Goal: Task Accomplishment & Management: Use online tool/utility

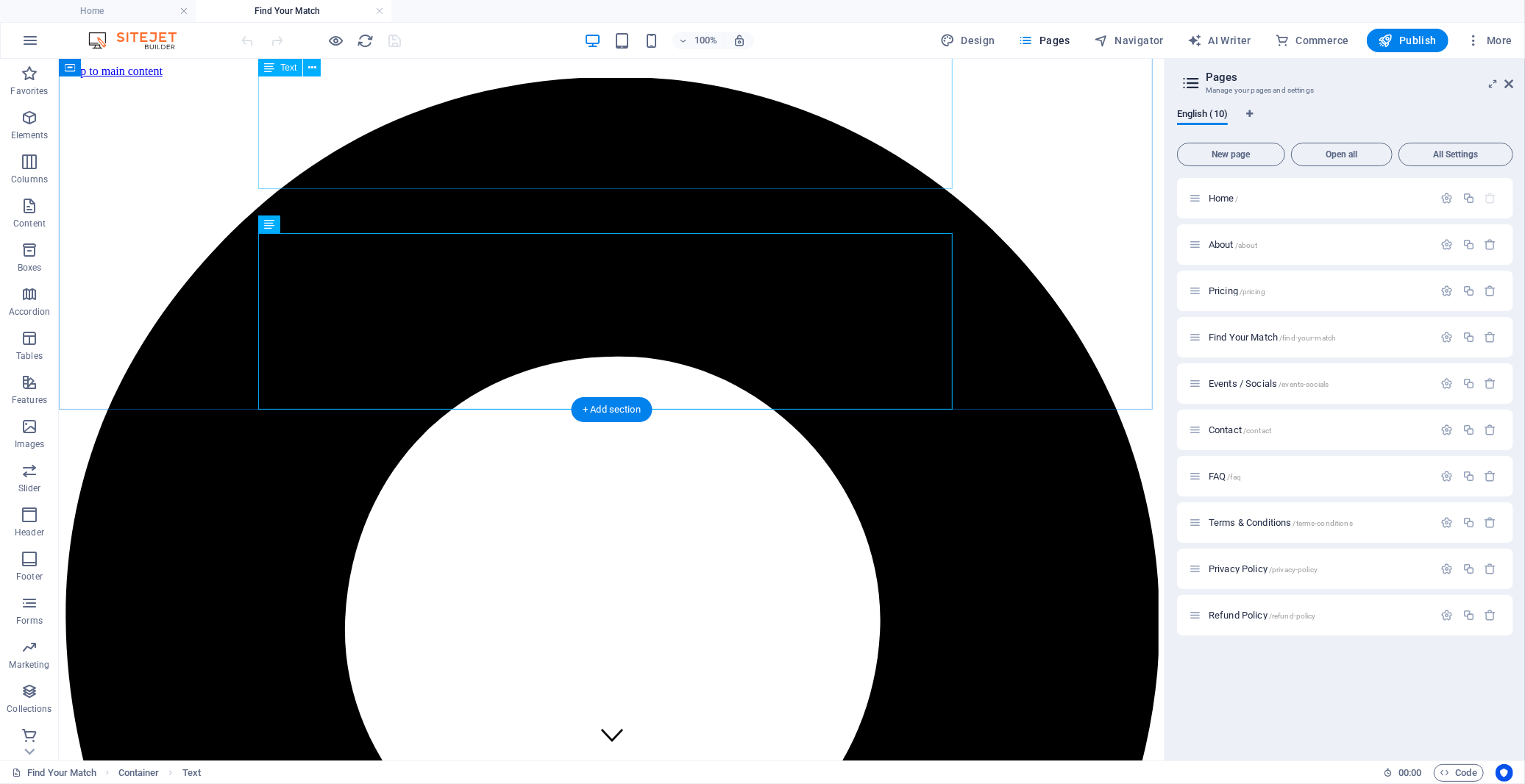
scroll to position [1226, 0]
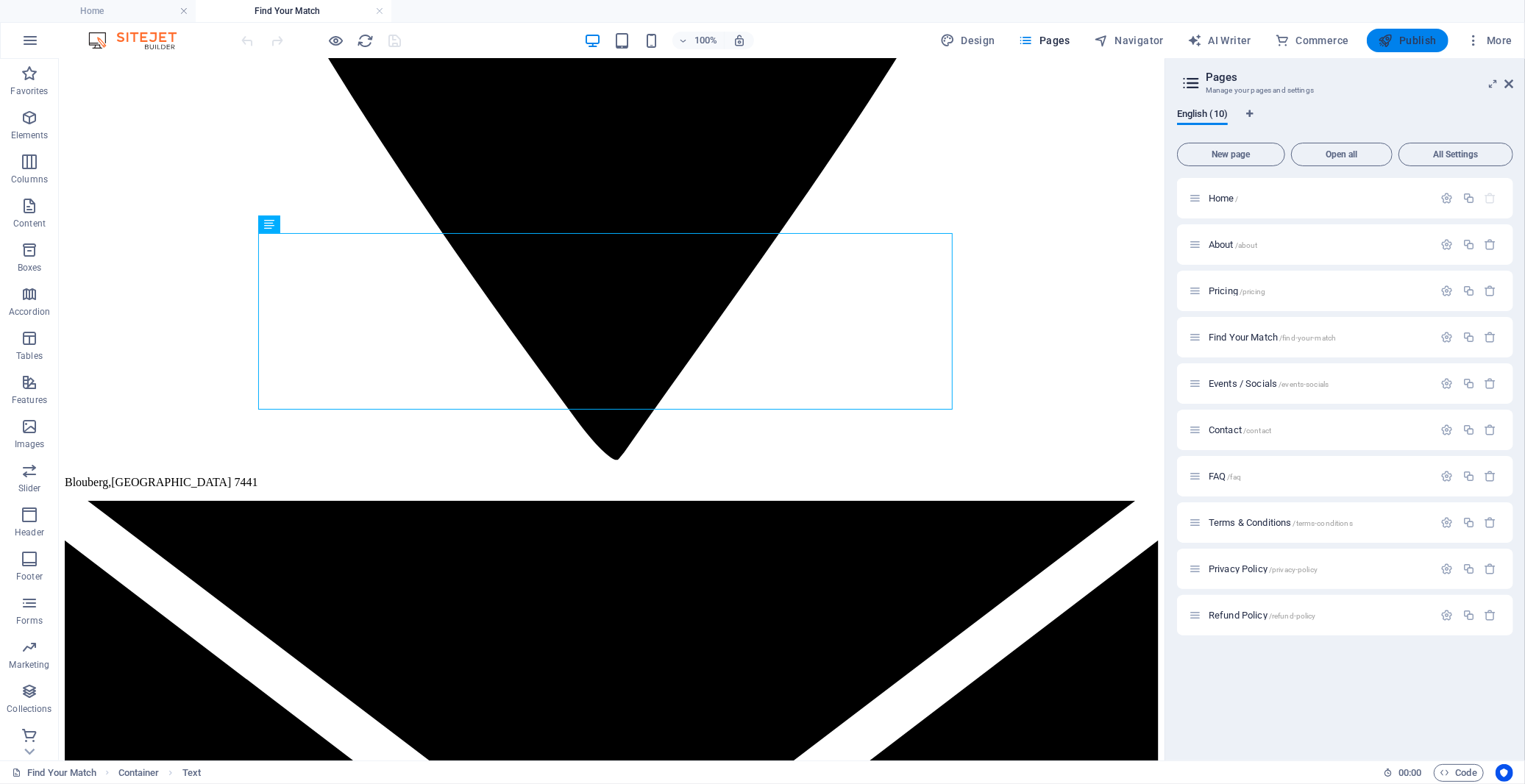
click at [1396, 43] on span "Publish" at bounding box center [1408, 41] width 58 height 15
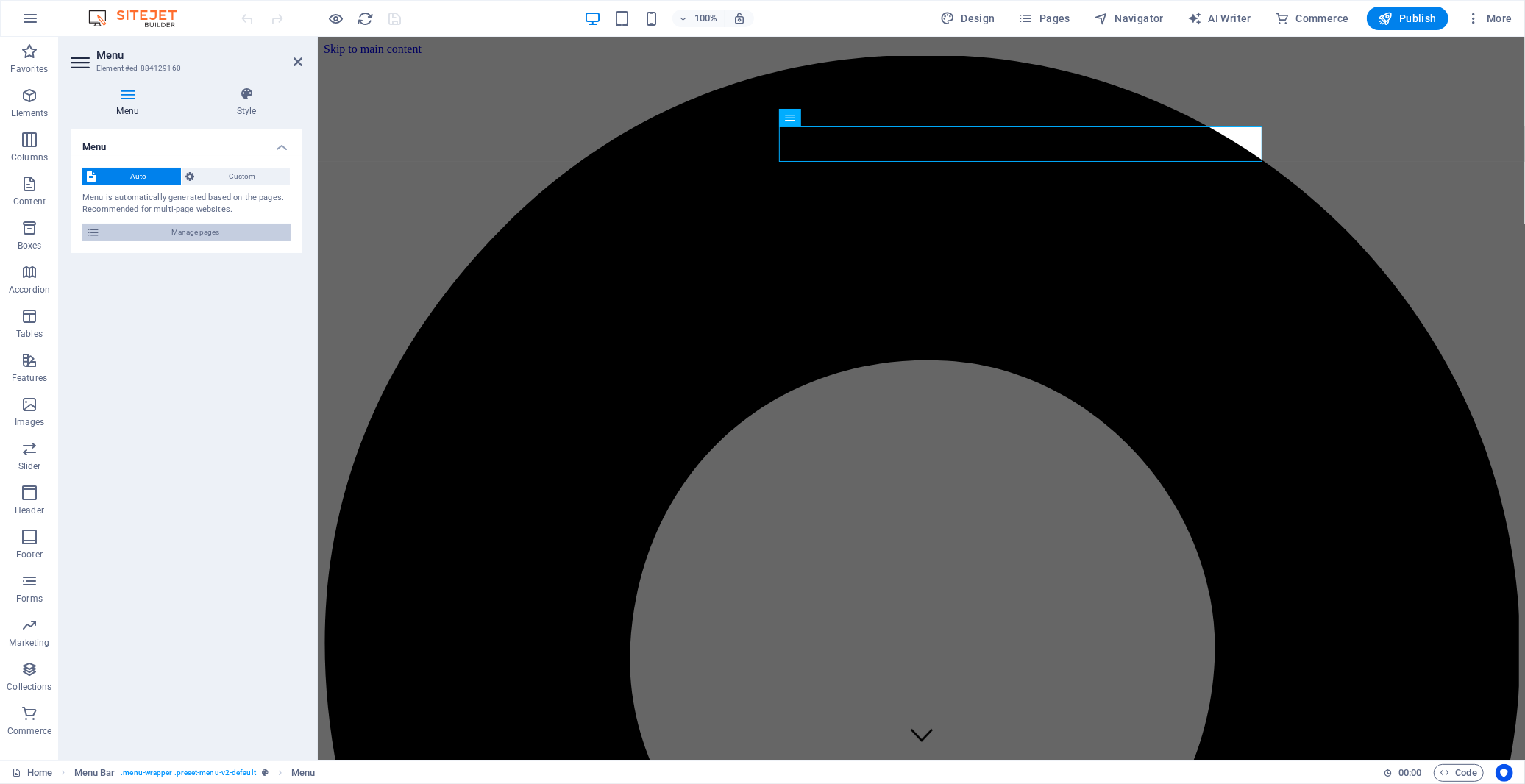
click at [225, 234] on span "Manage pages" at bounding box center [196, 232] width 182 height 18
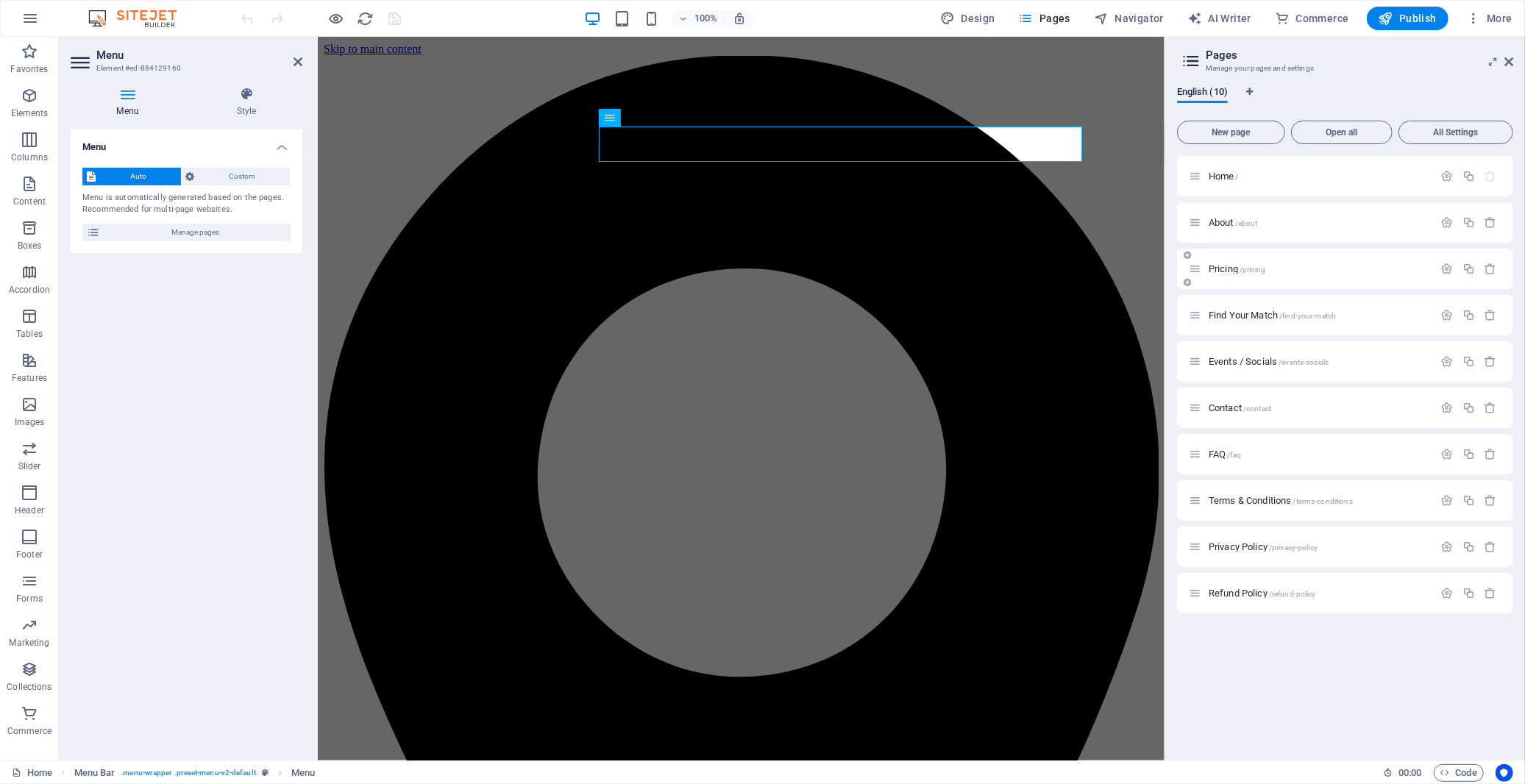
click at [1228, 266] on span "Pricing /pricing" at bounding box center [1237, 269] width 57 height 11
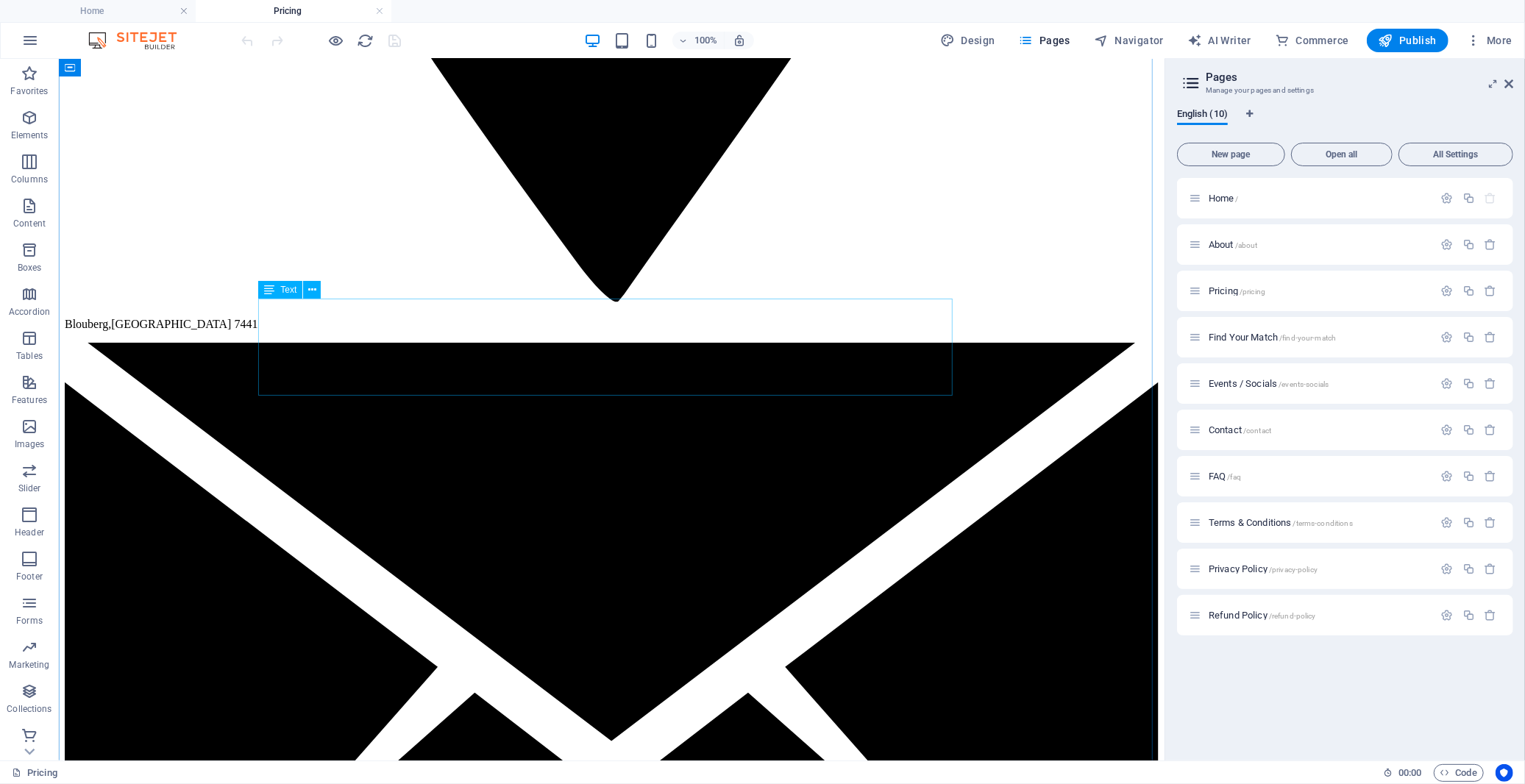
scroll to position [1389, 0]
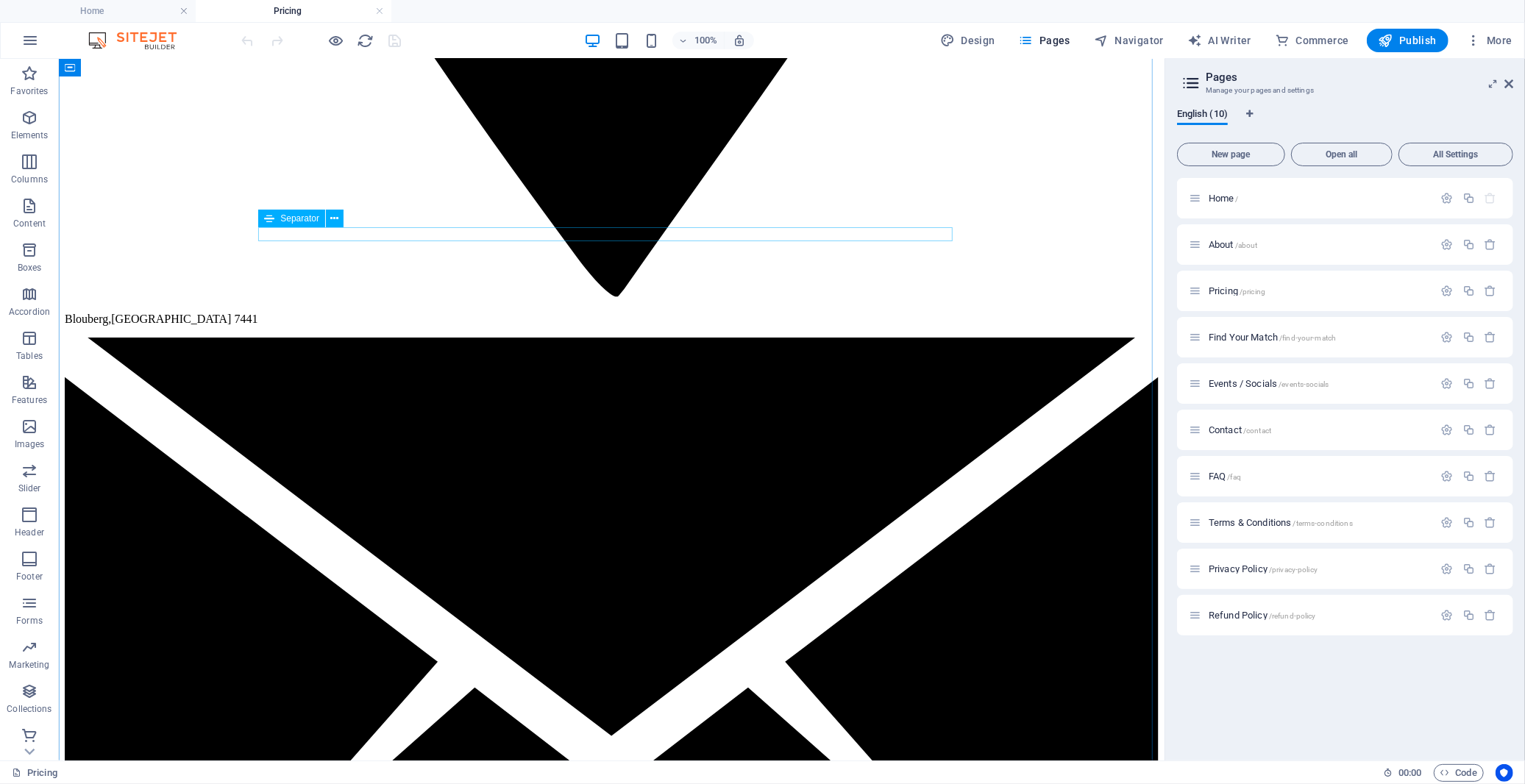
click at [333, 216] on icon at bounding box center [336, 219] width 8 height 15
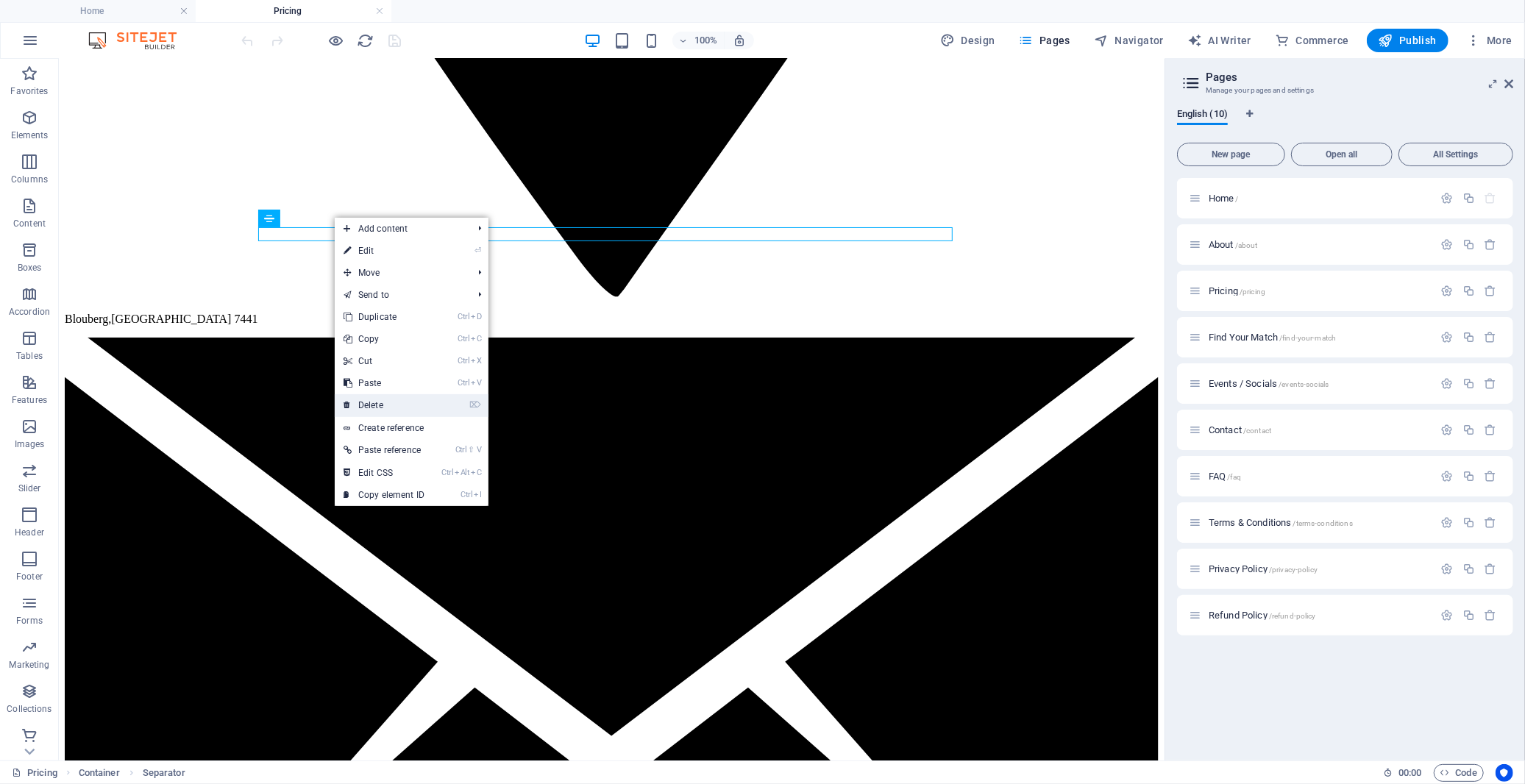
click at [393, 402] on link "⌦ Delete" at bounding box center [383, 405] width 98 height 22
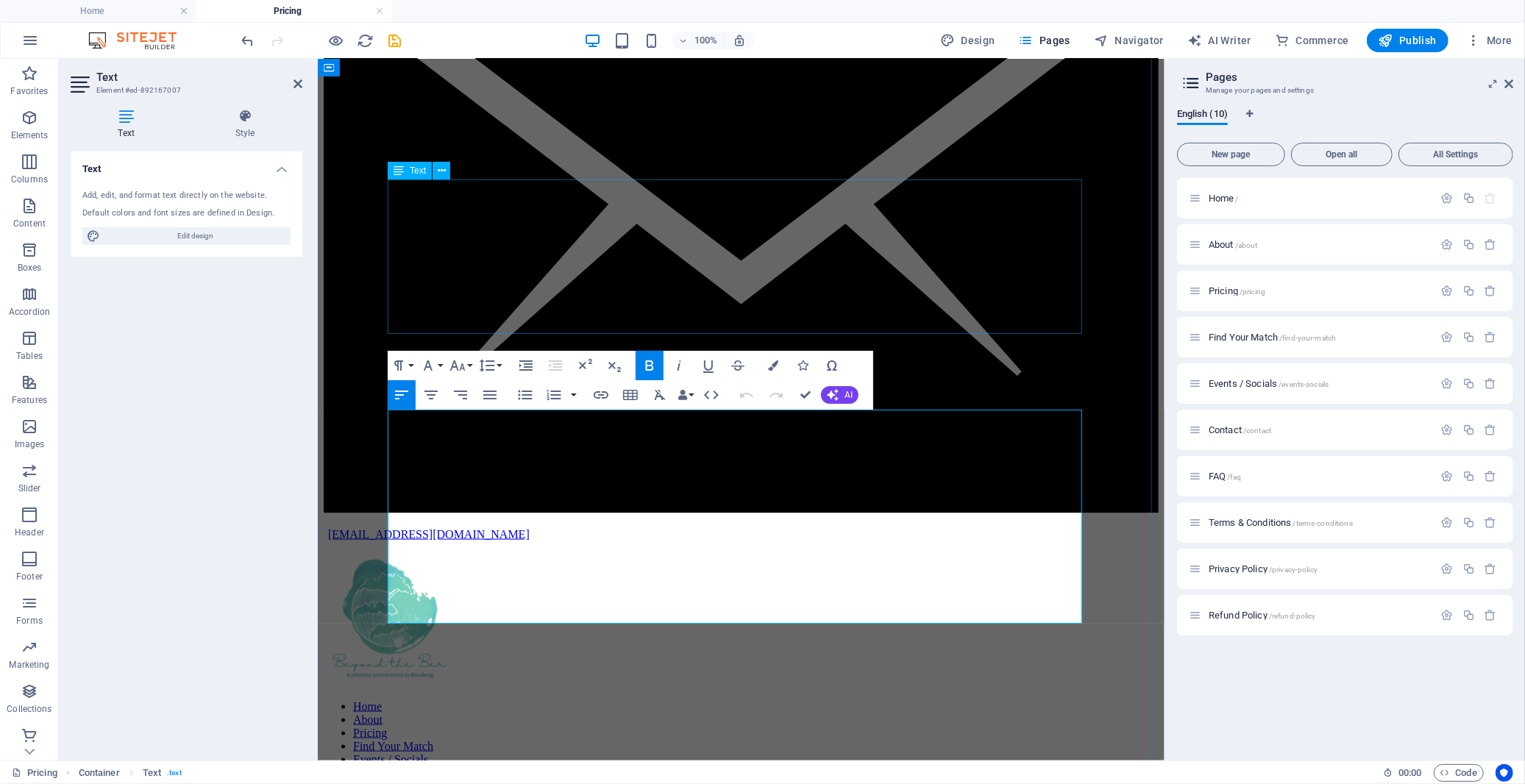
scroll to position [994, 0]
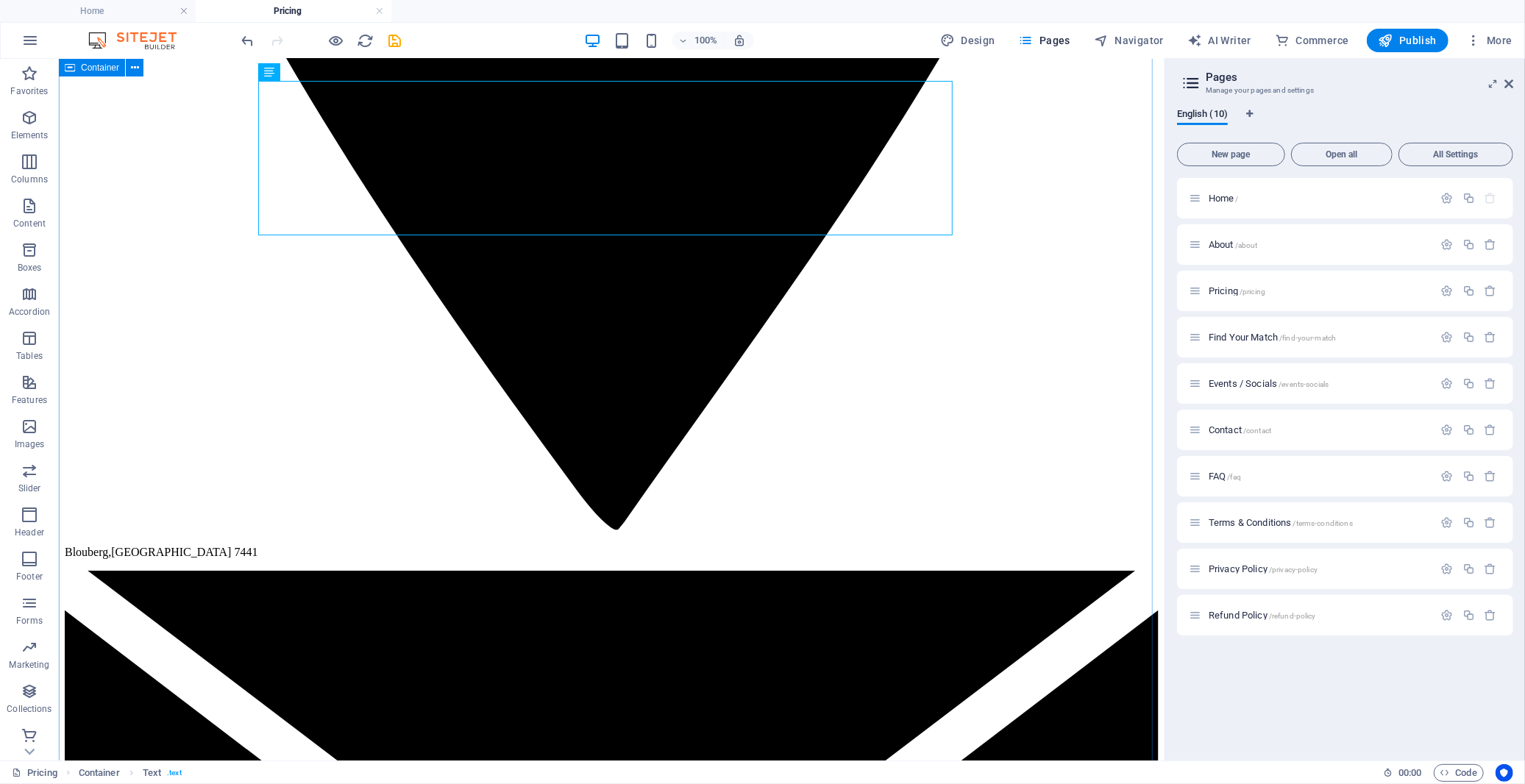
scroll to position [1157, 0]
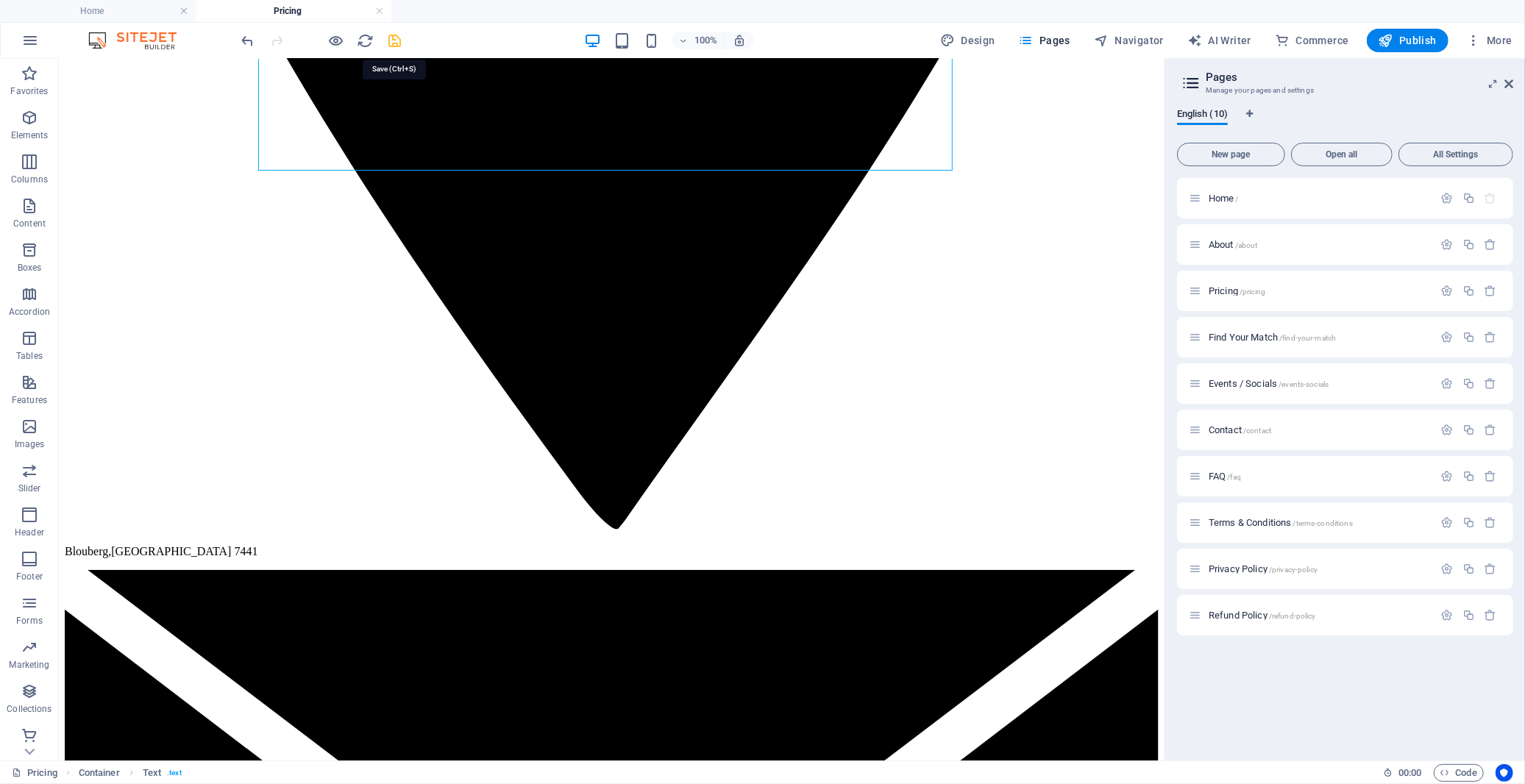
click at [393, 40] on icon "save" at bounding box center [395, 41] width 17 height 17
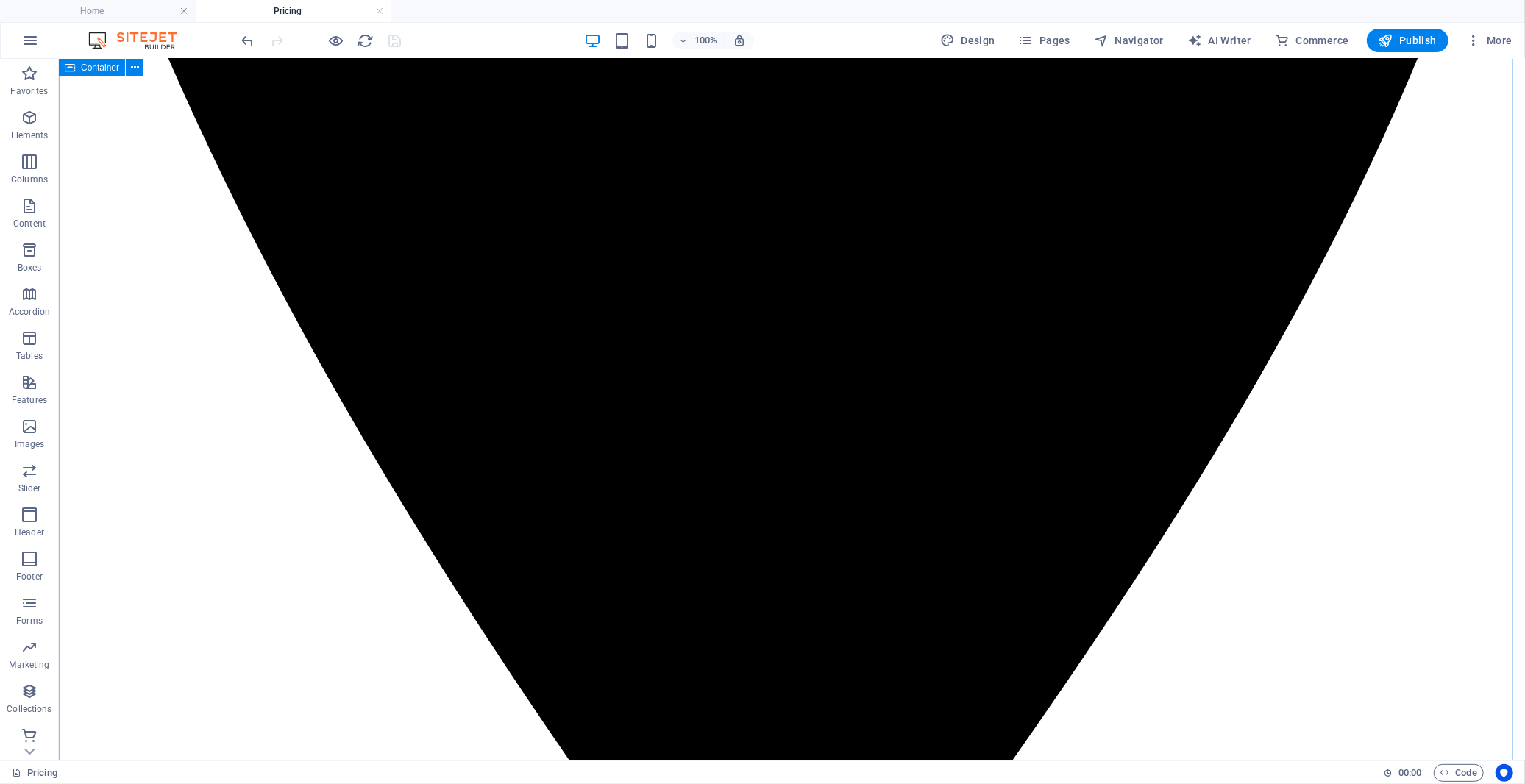
click at [1415, 42] on span "Publish" at bounding box center [1408, 41] width 58 height 15
